Goal: Information Seeking & Learning: Learn about a topic

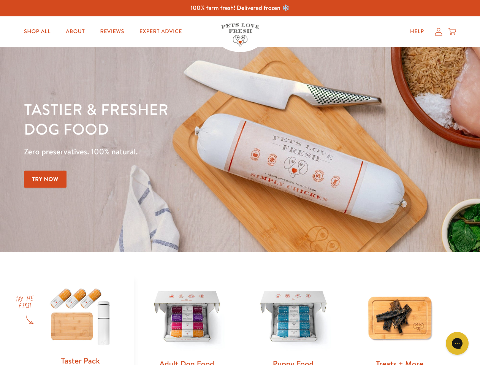
click at [240, 182] on div "Tastier & fresher dog food Zero preservatives. 100% natural. Try Now" at bounding box center [168, 149] width 288 height 100
click at [457, 343] on icon "Gorgias live chat" at bounding box center [456, 342] width 7 height 7
